Goal: Find specific page/section: Find specific page/section

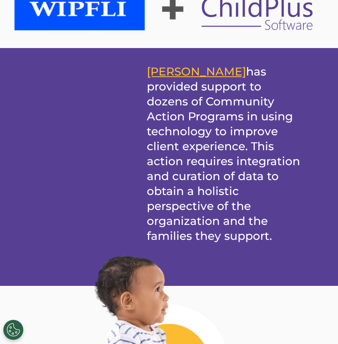
scroll to position [79, 0]
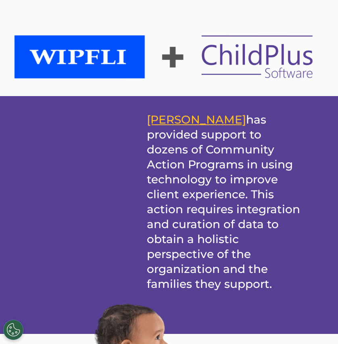
scroll to position [0, 0]
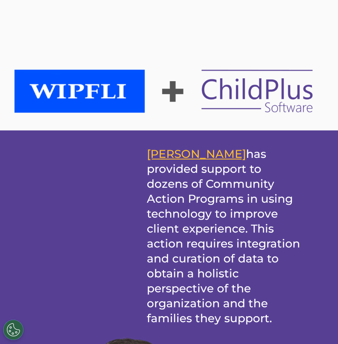
click at [97, 85] on img at bounding box center [169, 91] width 310 height 50
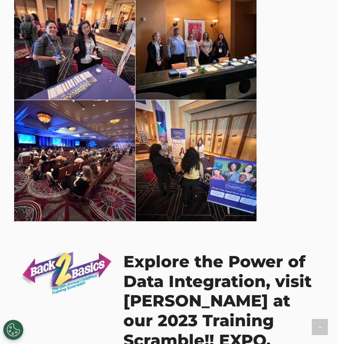
scroll to position [1300, 0]
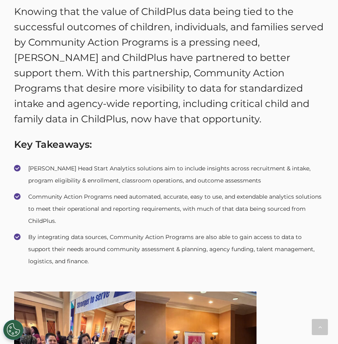
scroll to position [996, 0]
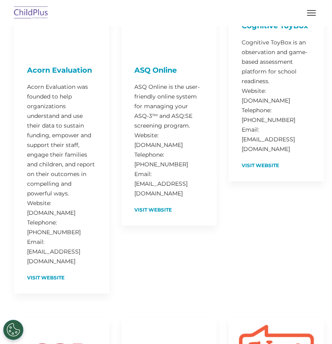
scroll to position [319, 0]
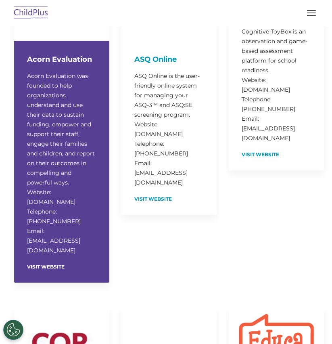
click at [83, 187] on p "Acorn Evaluation was founded to help organizations understand and use their dat…" at bounding box center [61, 163] width 69 height 184
click at [56, 264] on link "Visit Website" at bounding box center [46, 266] width 38 height 5
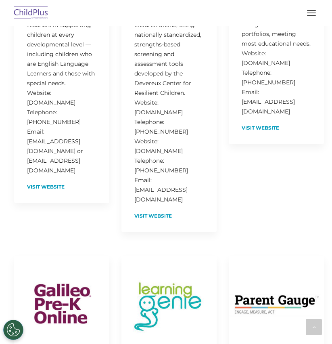
scroll to position [789, 0]
